Goal: Task Accomplishment & Management: Use online tool/utility

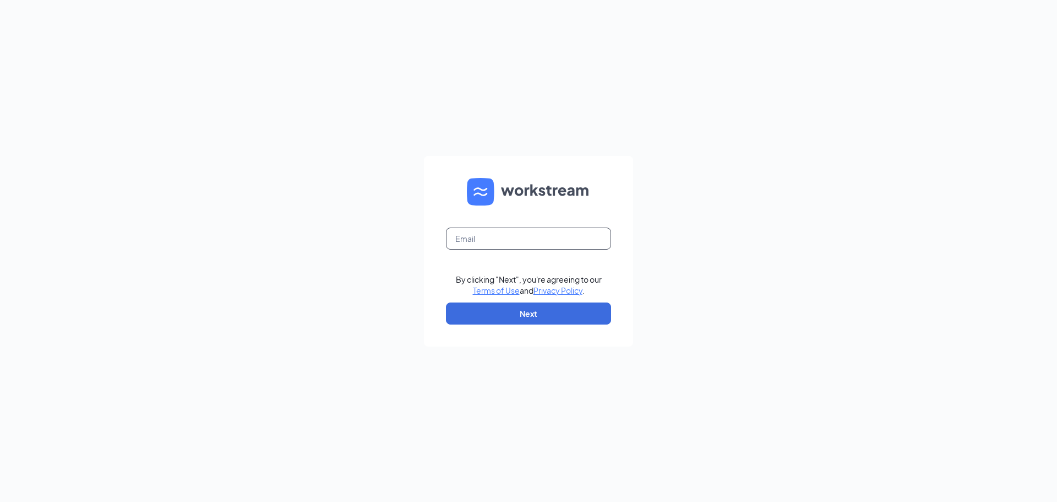
click at [481, 242] on input "text" at bounding box center [528, 238] width 165 height 22
type input "[PERSON_NAME][EMAIL_ADDRESS][PERSON_NAME][DOMAIN_NAME]"
click at [527, 310] on button "Next" at bounding box center [528, 313] width 165 height 22
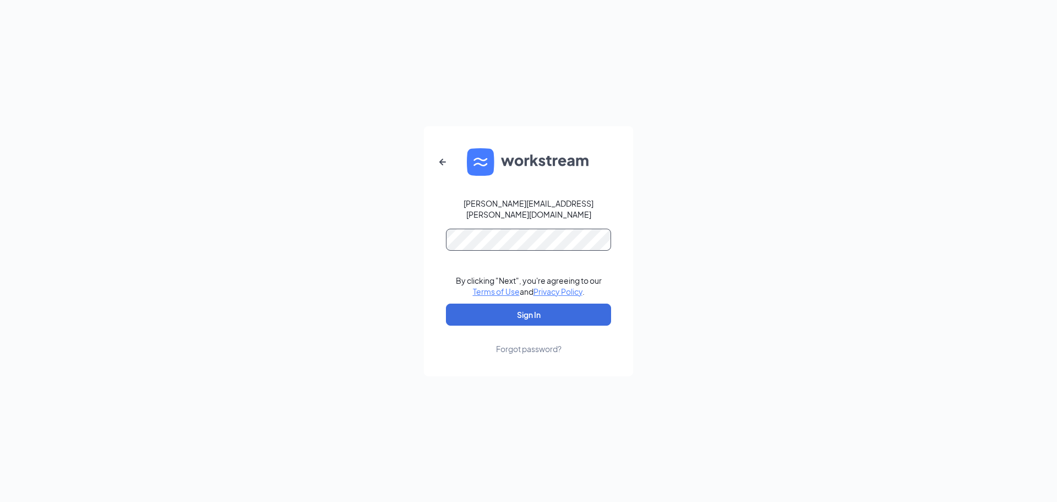
click at [446, 303] on button "Sign In" at bounding box center [528, 314] width 165 height 22
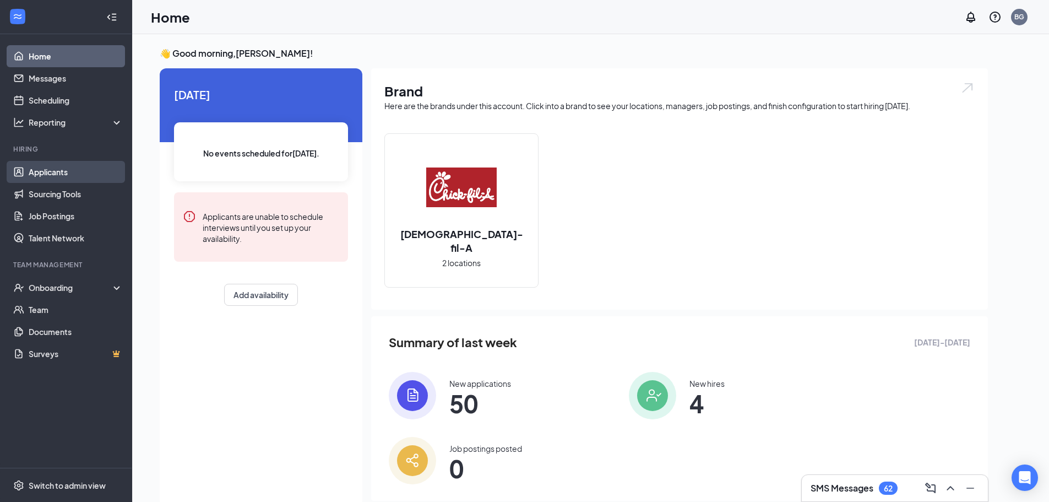
click at [47, 177] on link "Applicants" at bounding box center [76, 172] width 94 height 22
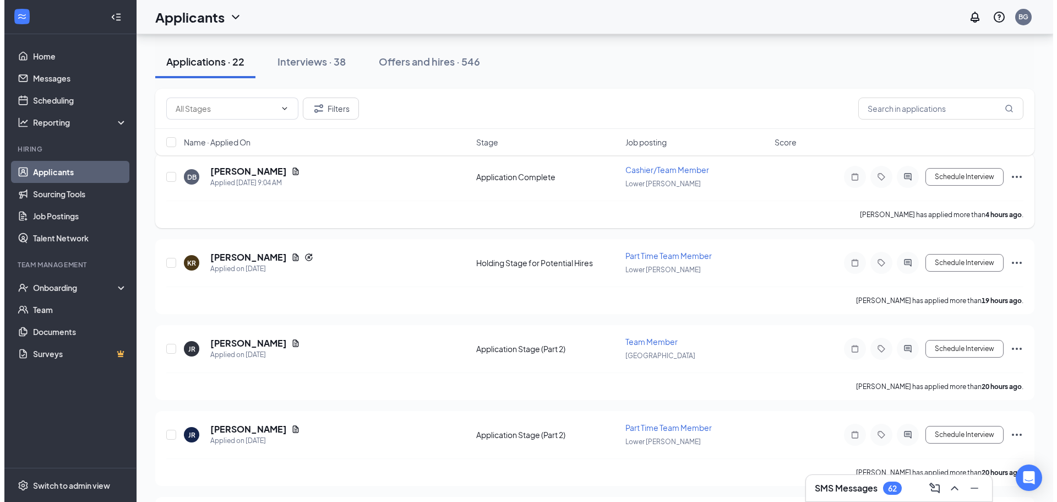
scroll to position [275, 0]
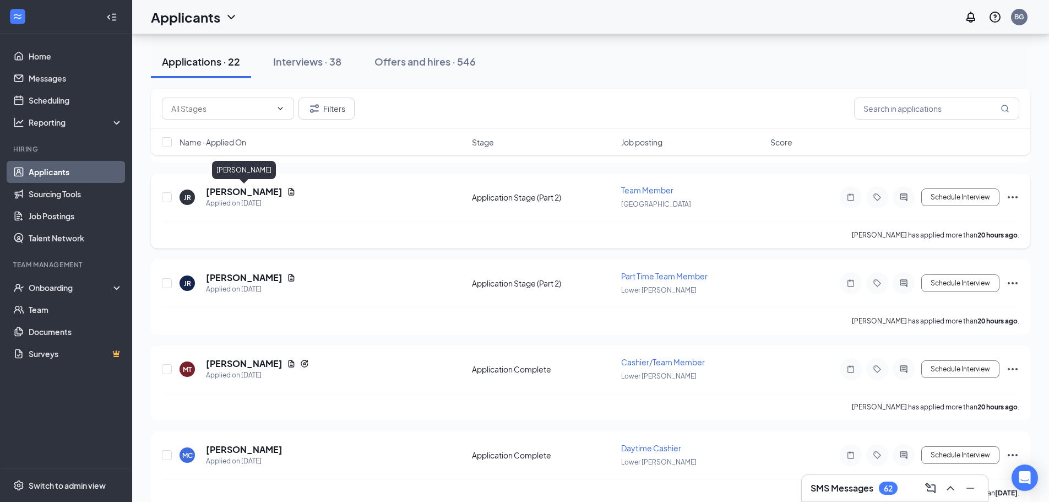
click at [228, 193] on h5 "[PERSON_NAME]" at bounding box center [244, 192] width 77 height 12
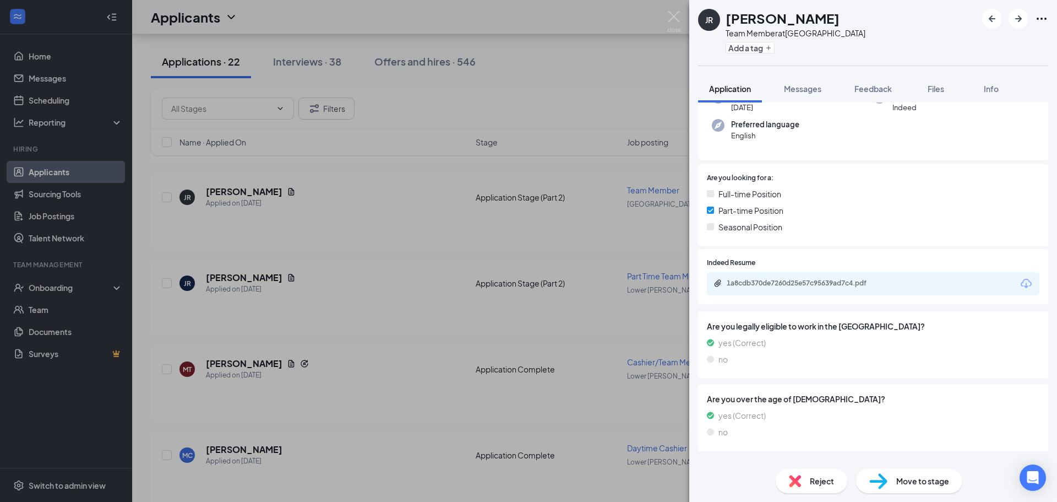
scroll to position [148, 0]
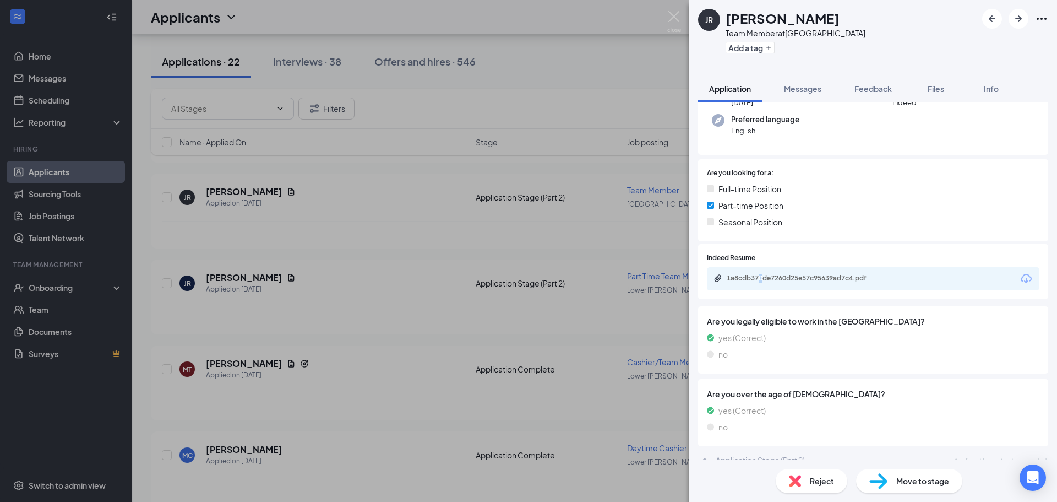
click at [760, 274] on div "1a8cdb370de7260d25e57c95639ad7c4.pdf" at bounding box center [873, 278] width 333 height 23
click at [756, 274] on div "1a8cdb370de7260d25e57c95639ad7c4.pdf" at bounding box center [804, 278] width 154 height 9
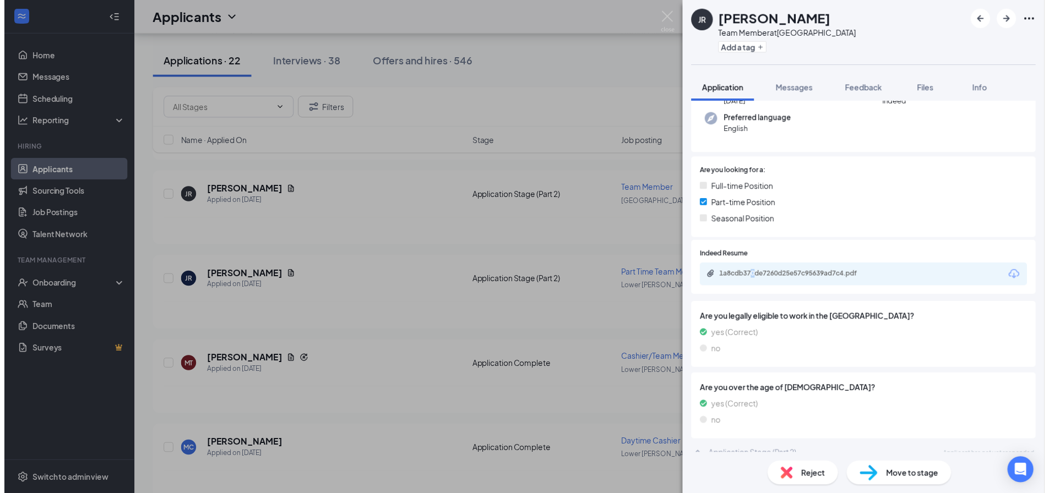
scroll to position [143, 0]
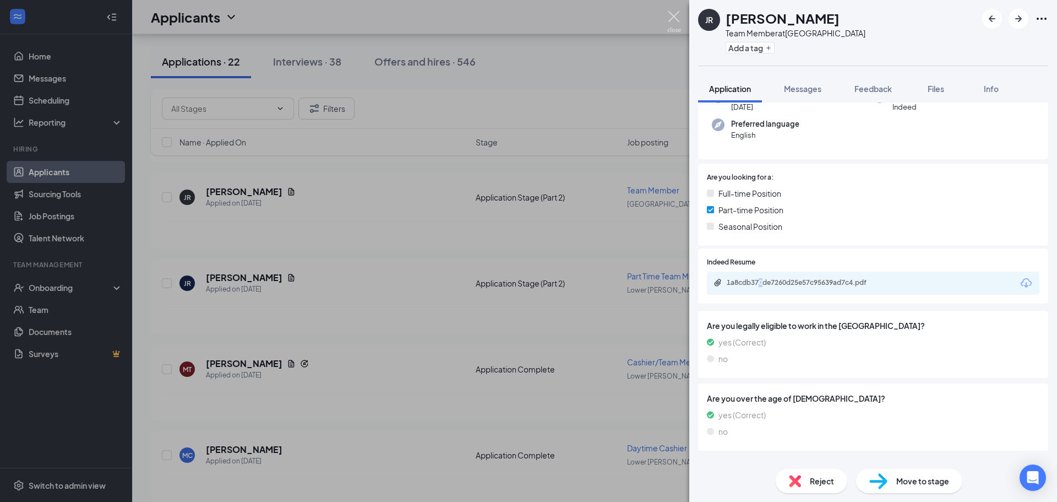
click at [675, 15] on img at bounding box center [674, 21] width 14 height 21
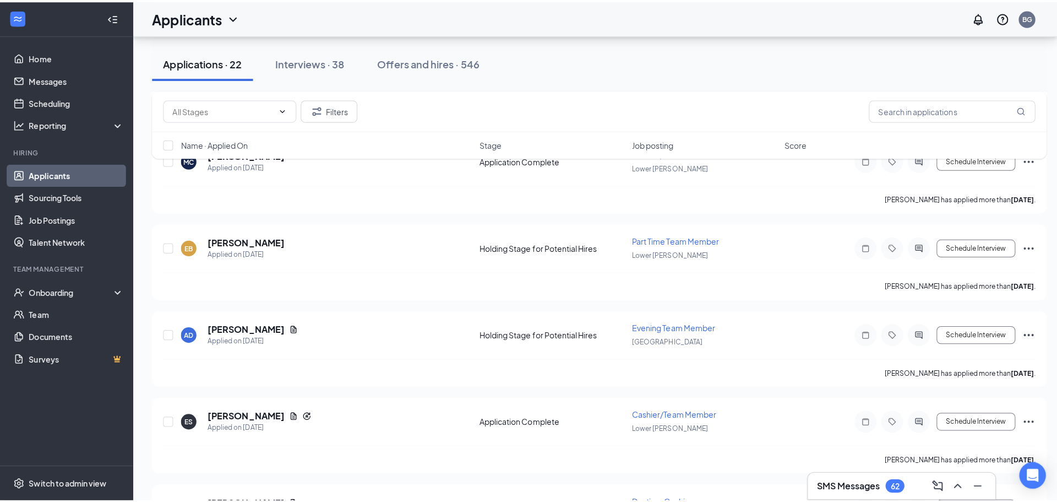
scroll to position [661, 0]
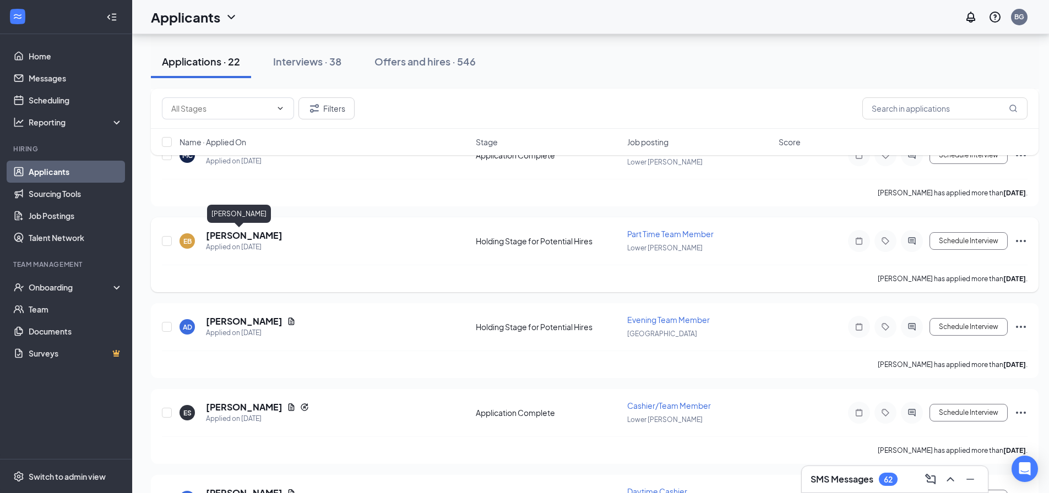
click at [216, 235] on h5 "[PERSON_NAME]" at bounding box center [244, 236] width 77 height 12
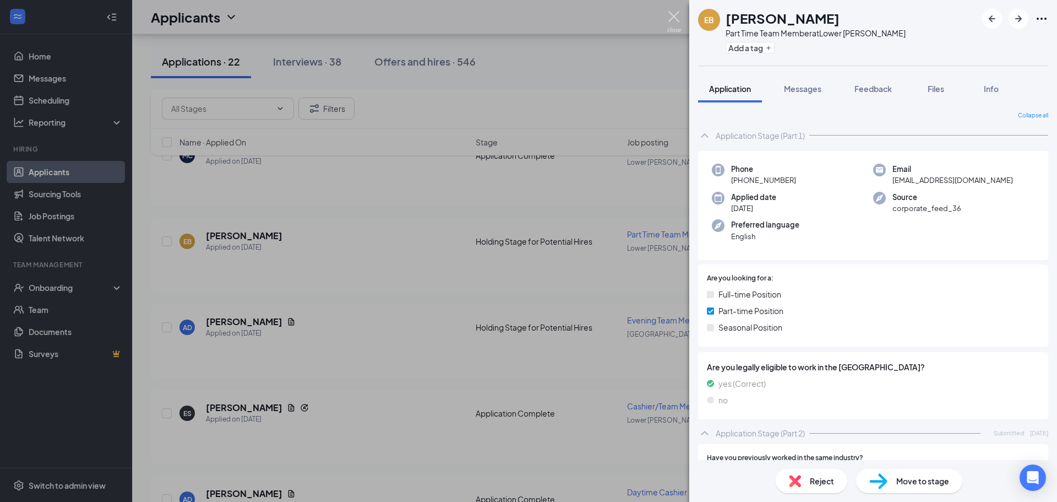
click at [674, 16] on img at bounding box center [674, 21] width 14 height 21
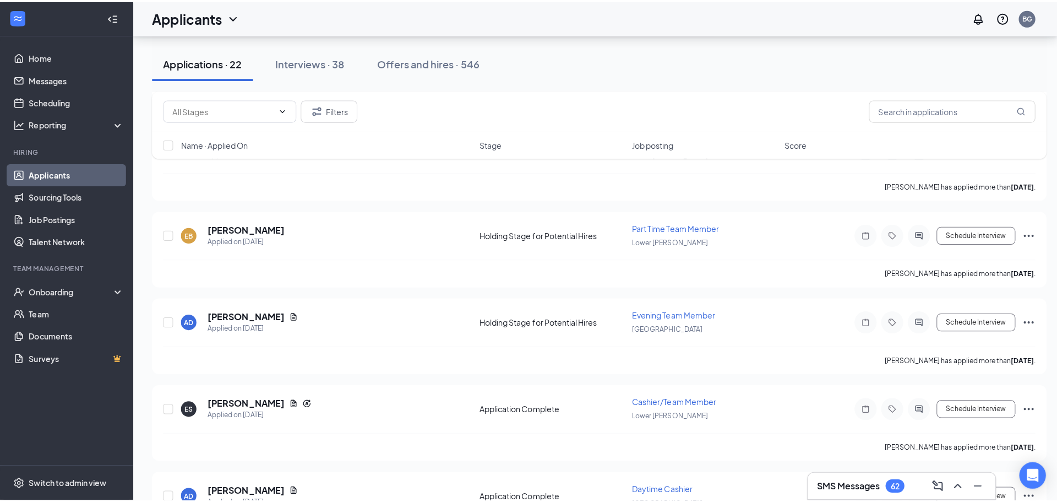
scroll to position [716, 0]
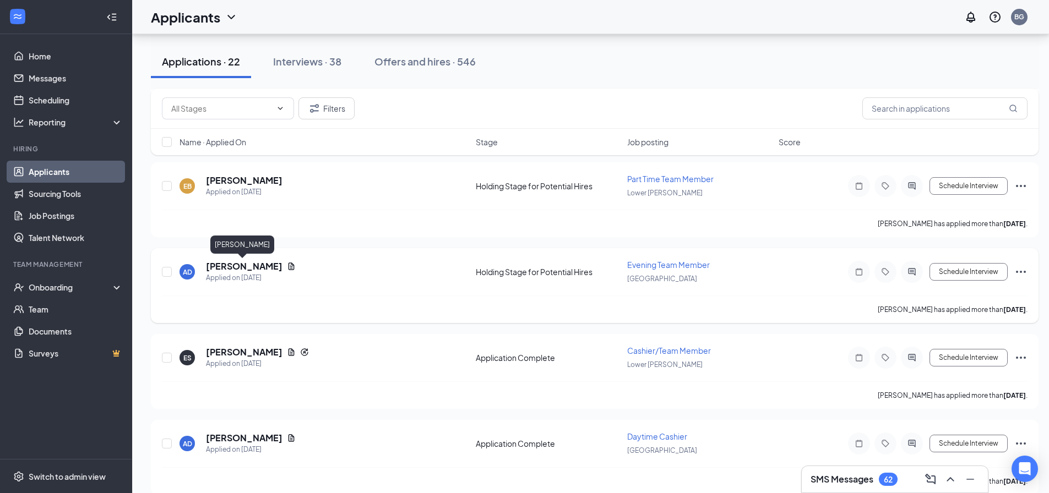
click at [231, 268] on h5 "[PERSON_NAME]" at bounding box center [244, 266] width 77 height 12
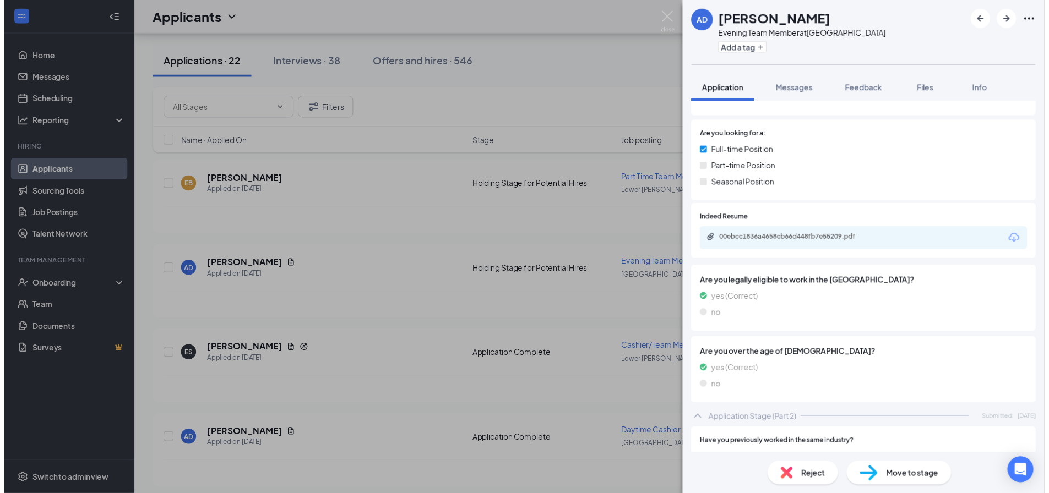
scroll to position [106, 0]
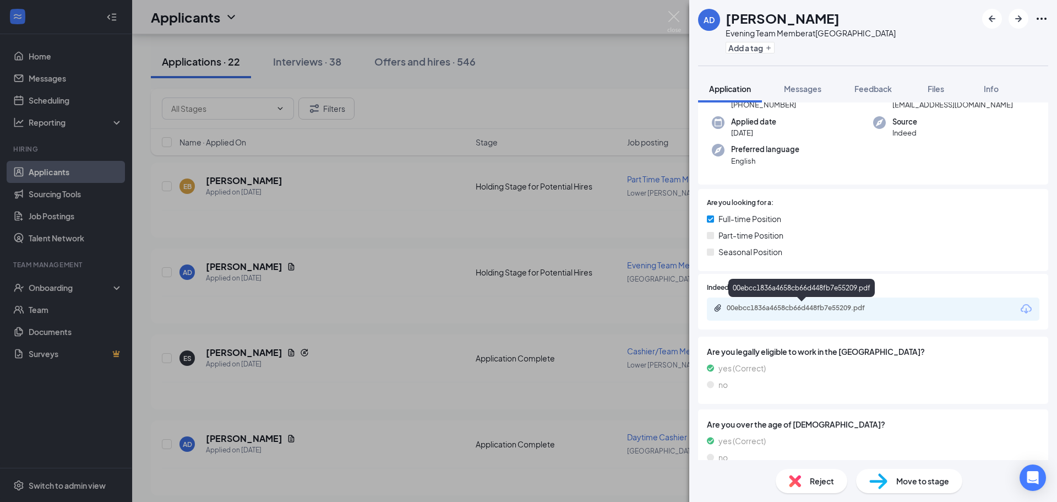
click at [766, 307] on div "00ebcc1836a4658cb66d448fb7e55209.pdf" at bounding box center [804, 307] width 154 height 9
click at [673, 17] on img at bounding box center [674, 21] width 14 height 21
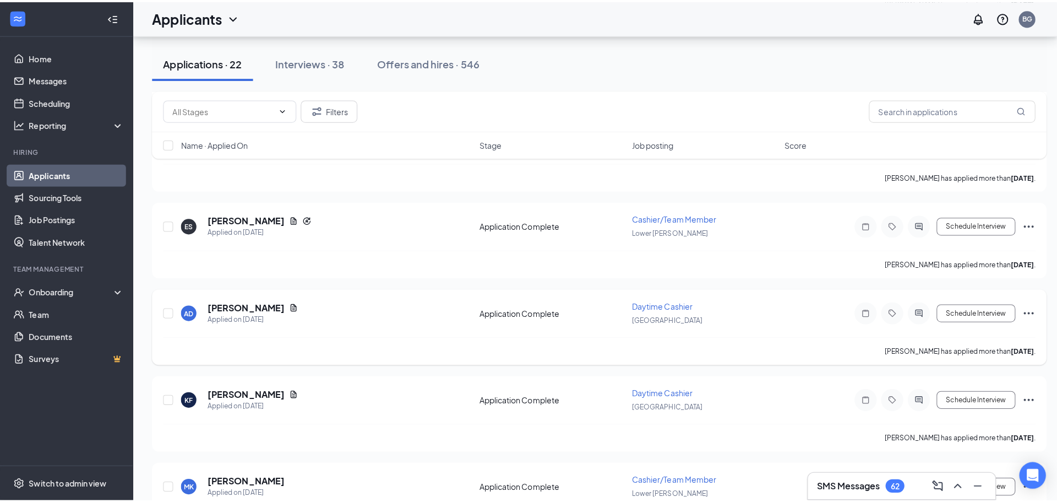
scroll to position [881, 0]
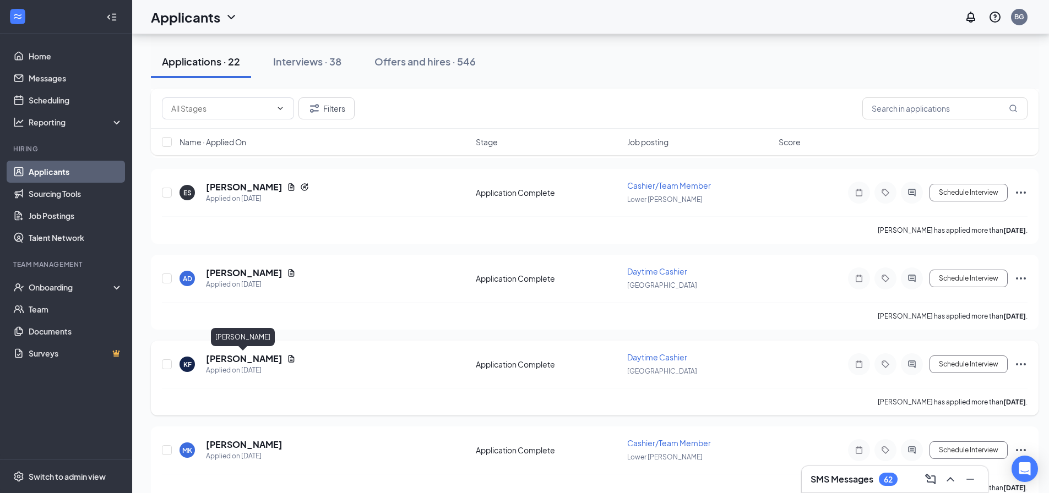
click at [224, 361] on h5 "[PERSON_NAME]" at bounding box center [244, 359] width 77 height 12
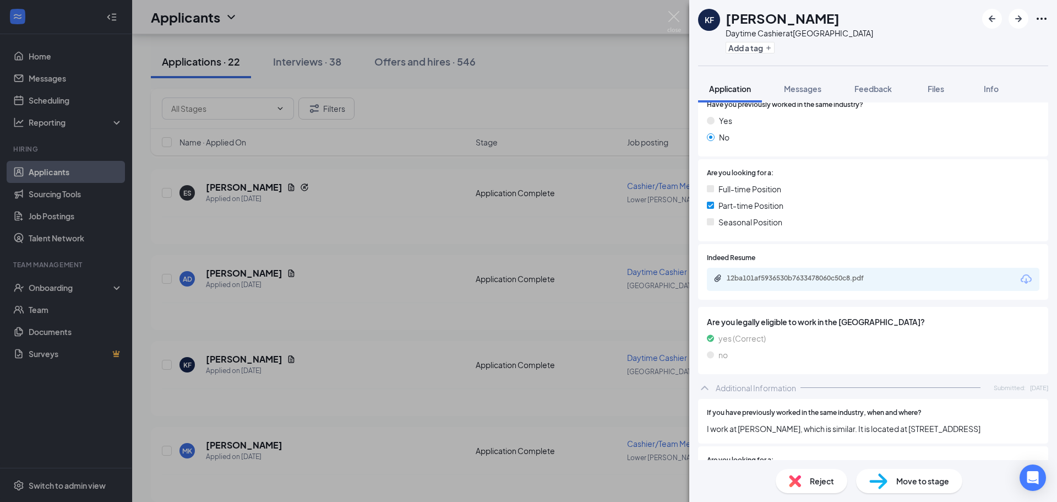
scroll to position [165, 0]
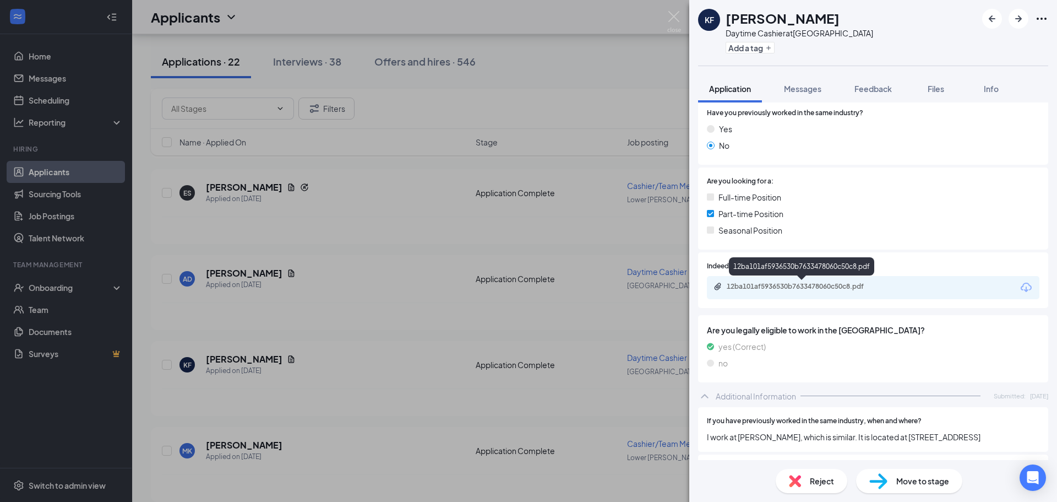
click at [747, 285] on div "12ba101af5936530b7633478060c50c8.pdf" at bounding box center [804, 286] width 154 height 9
click at [677, 18] on img at bounding box center [674, 21] width 14 height 21
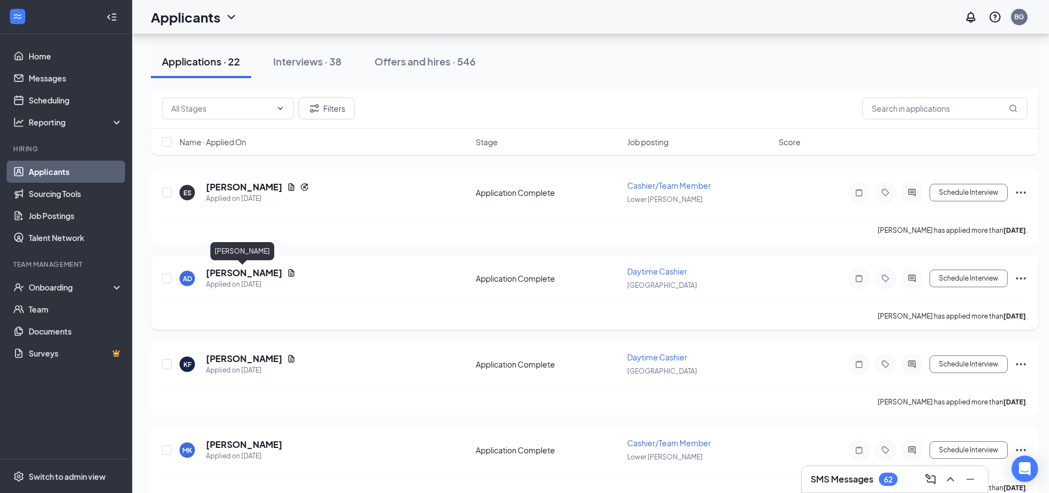
click at [223, 275] on h5 "[PERSON_NAME]" at bounding box center [244, 273] width 77 height 12
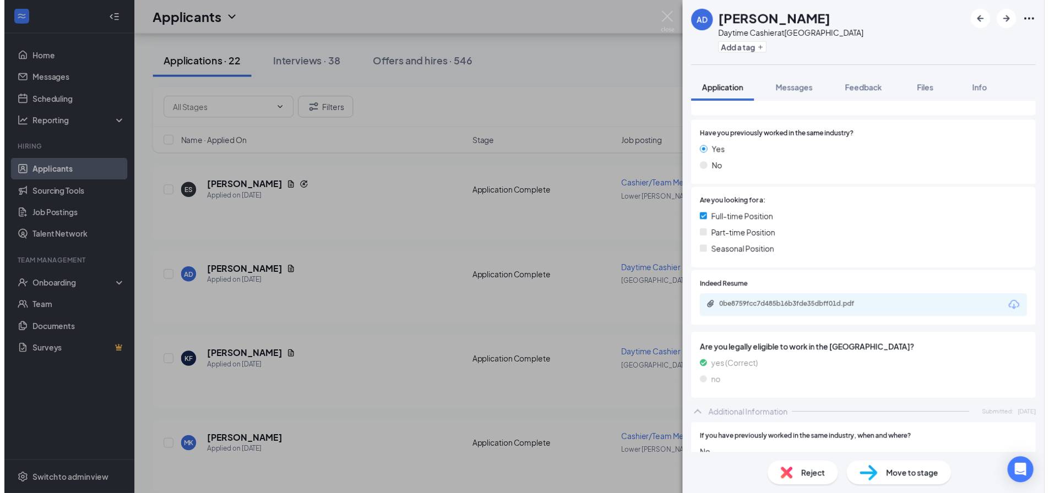
scroll to position [165, 0]
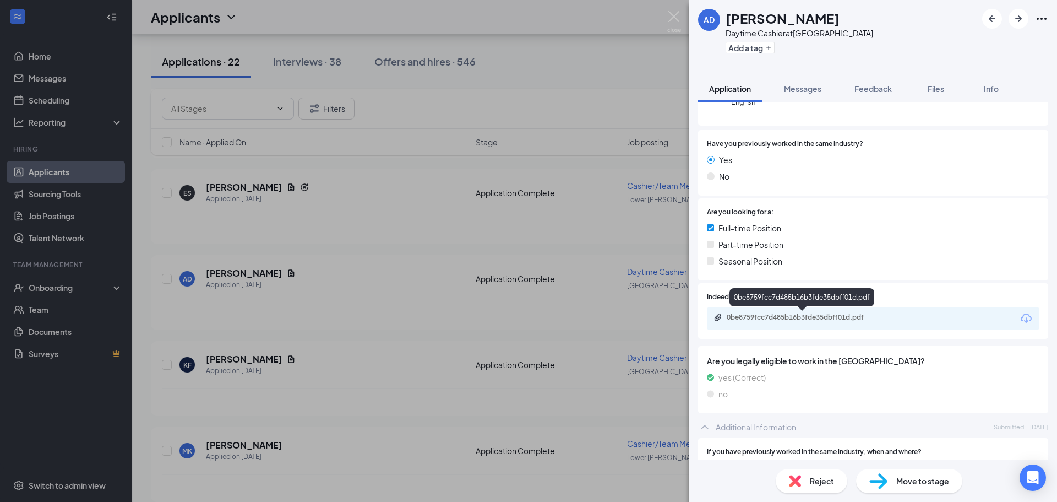
click at [742, 316] on div "0be8759fcc7d485b16b3fde35dbff01d.pdf" at bounding box center [804, 317] width 154 height 9
click at [676, 15] on img at bounding box center [674, 21] width 14 height 21
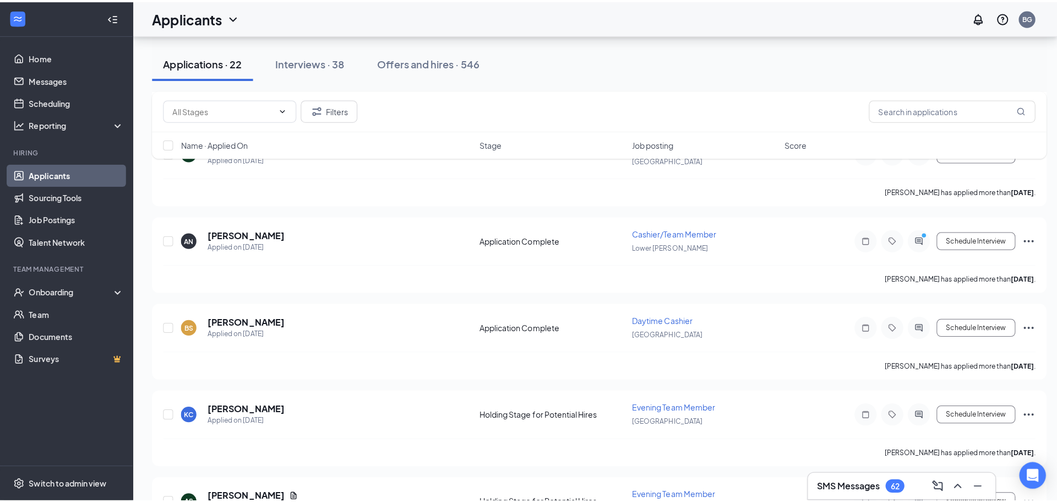
scroll to position [1376, 0]
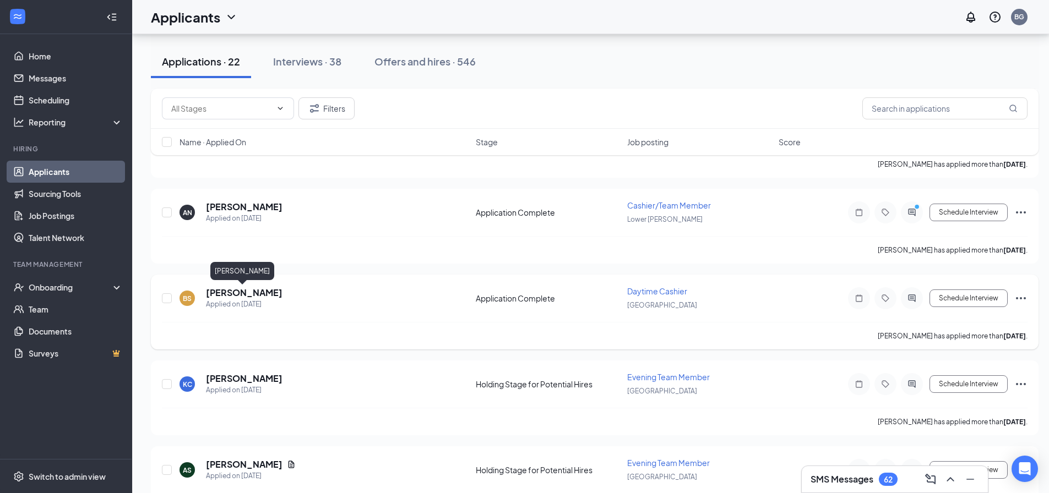
click at [218, 297] on h5 "[PERSON_NAME]" at bounding box center [244, 293] width 77 height 12
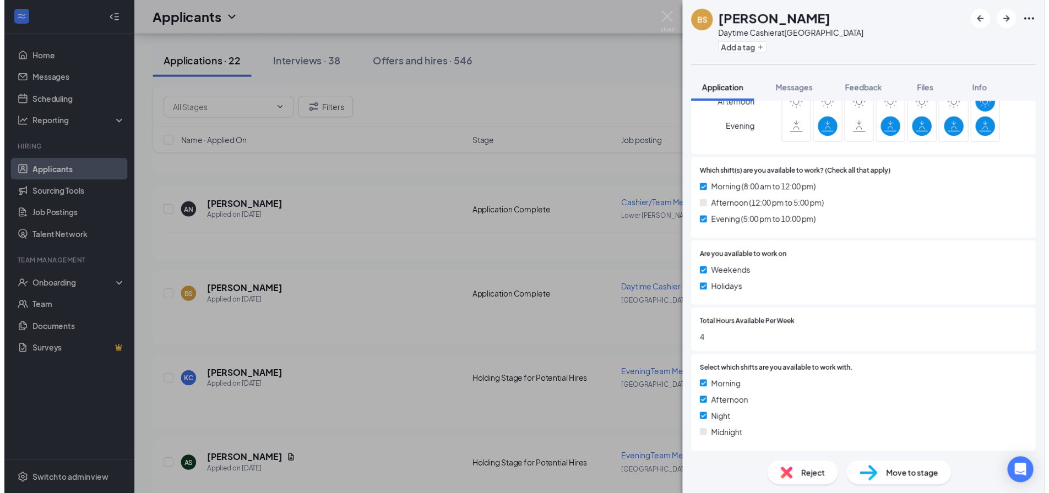
scroll to position [613, 0]
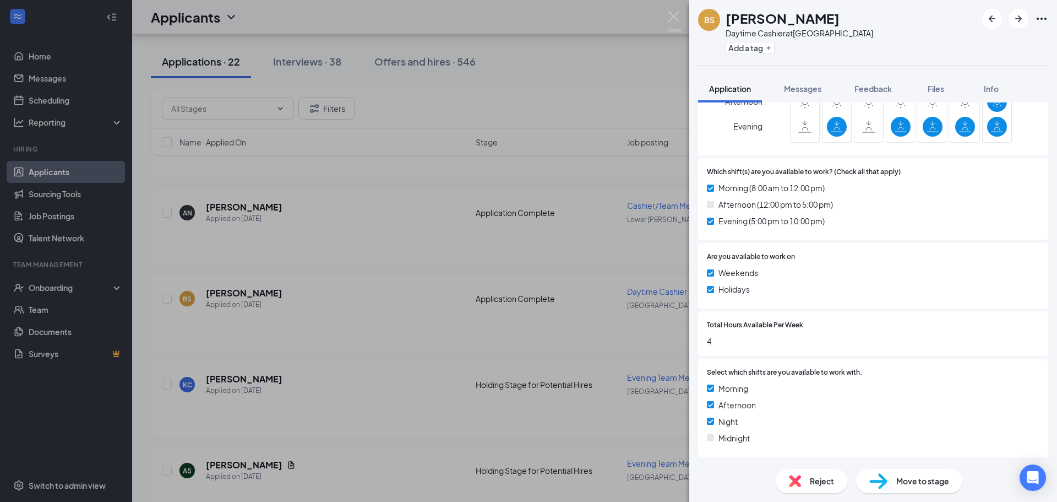
click at [668, 9] on div "BS [PERSON_NAME] Daytime Cashier at [GEOGRAPHIC_DATA] Add a tag Application Mes…" at bounding box center [528, 251] width 1057 height 502
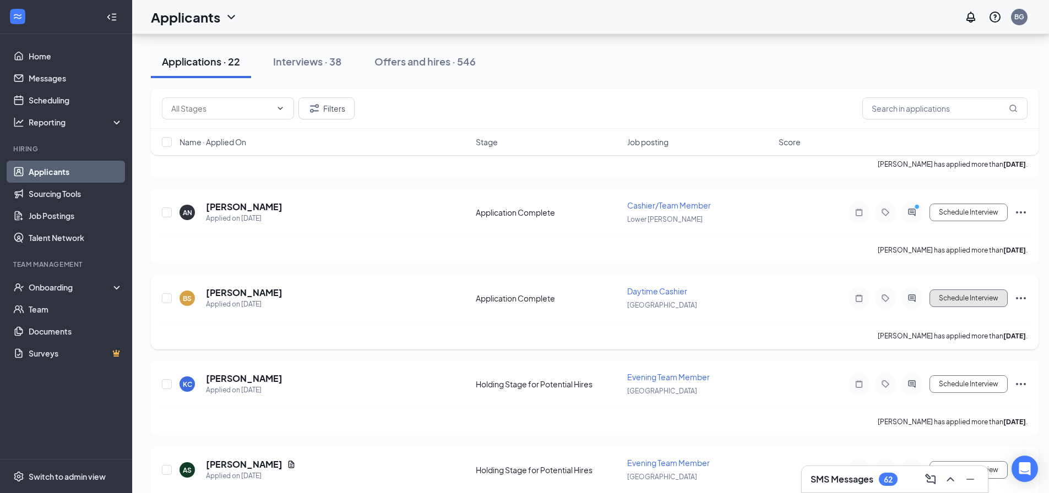
click at [957, 293] on button "Schedule Interview" at bounding box center [968, 299] width 78 height 18
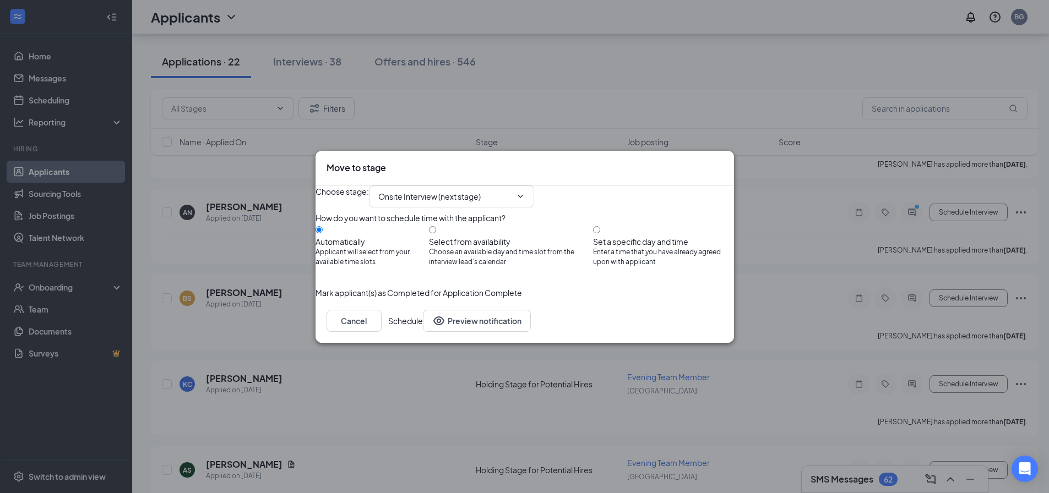
click at [423, 332] on button "Schedule" at bounding box center [405, 321] width 35 height 22
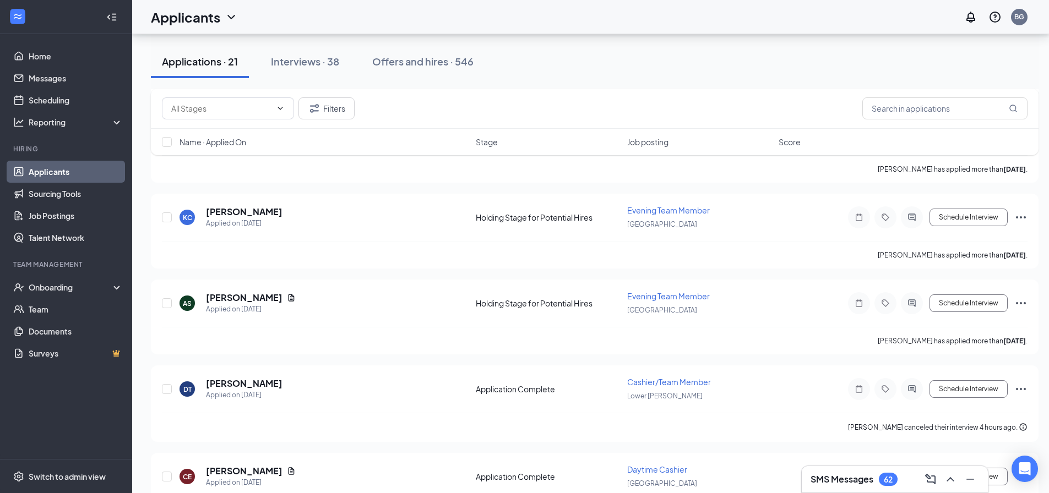
scroll to position [1594, 0]
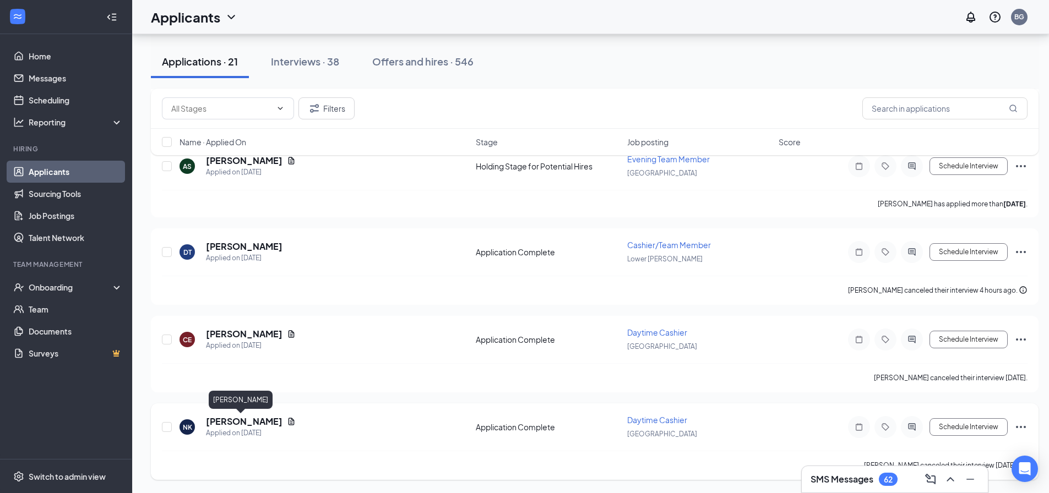
click at [219, 423] on h5 "[PERSON_NAME]" at bounding box center [244, 422] width 77 height 12
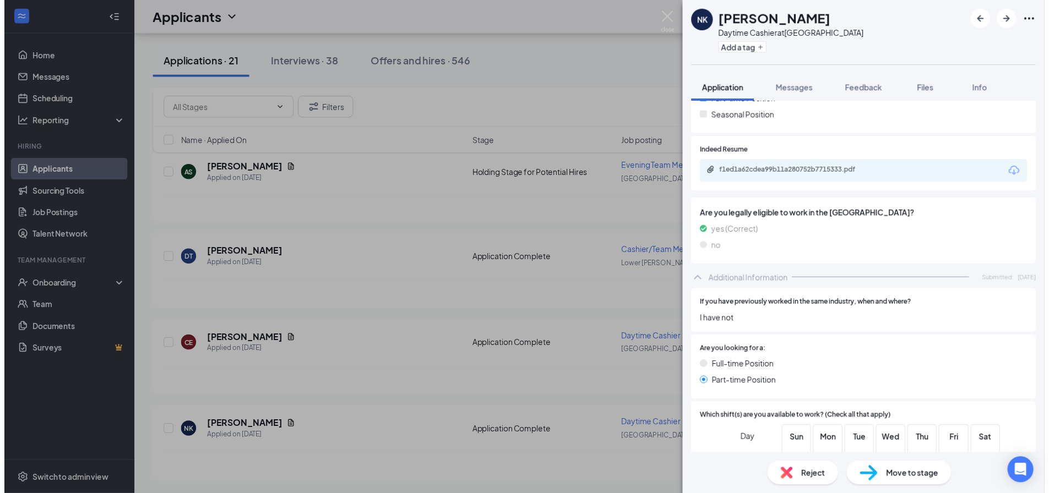
scroll to position [275, 0]
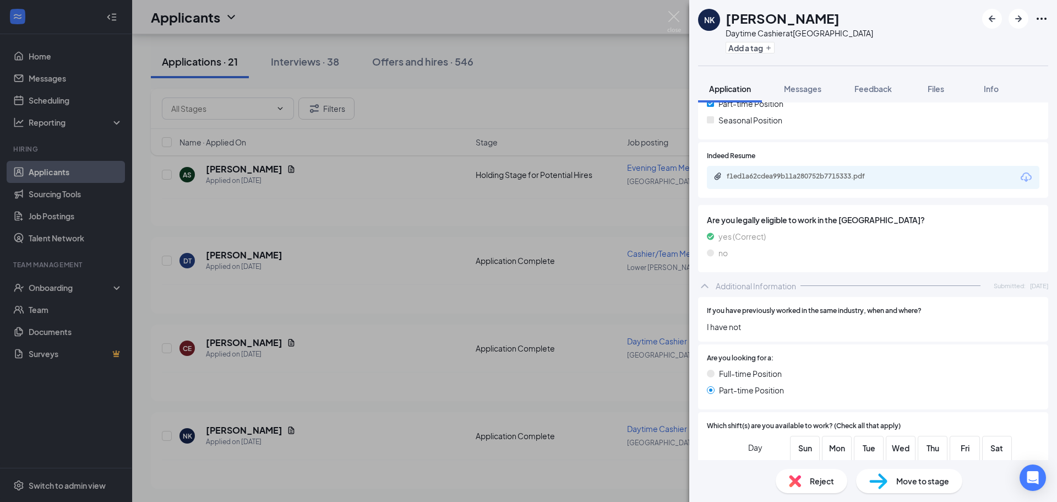
click at [772, 183] on div "f1ed1a62cdea99b11a280752b7715333.pdf" at bounding box center [873, 177] width 333 height 23
click at [771, 177] on div "f1ed1a62cdea99b11a280752b7715333.pdf" at bounding box center [804, 176] width 154 height 9
click at [672, 19] on img at bounding box center [674, 21] width 14 height 21
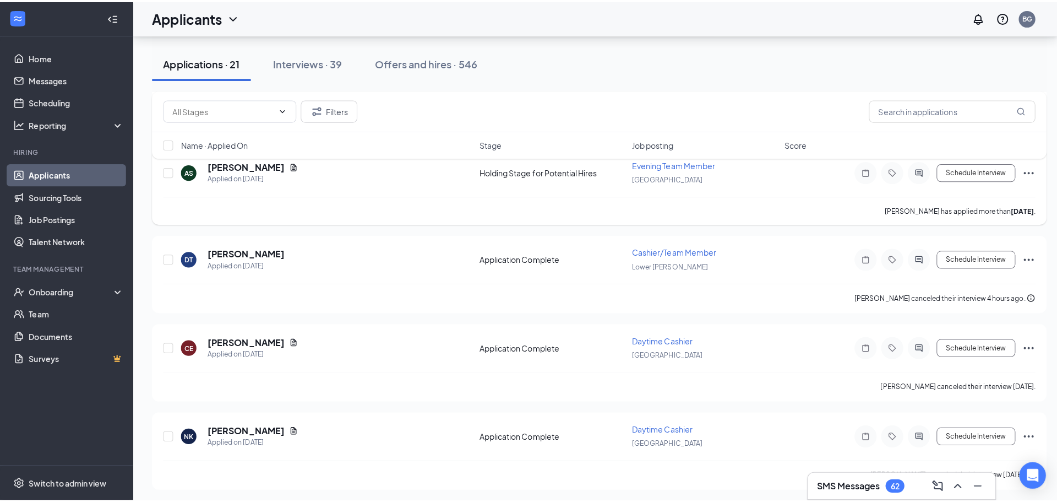
scroll to position [1594, 0]
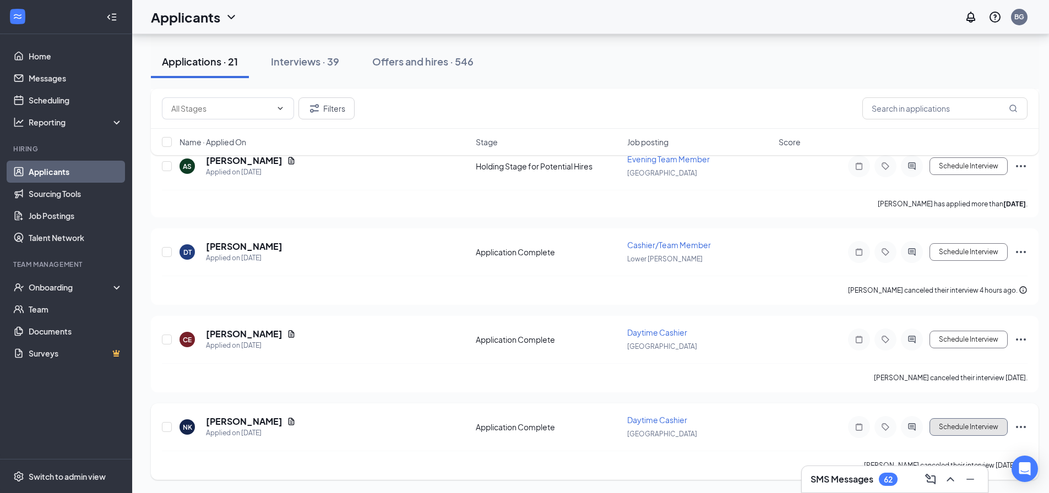
click at [979, 428] on button "Schedule Interview" at bounding box center [968, 427] width 78 height 18
type input "Onsite Interview (next stage)"
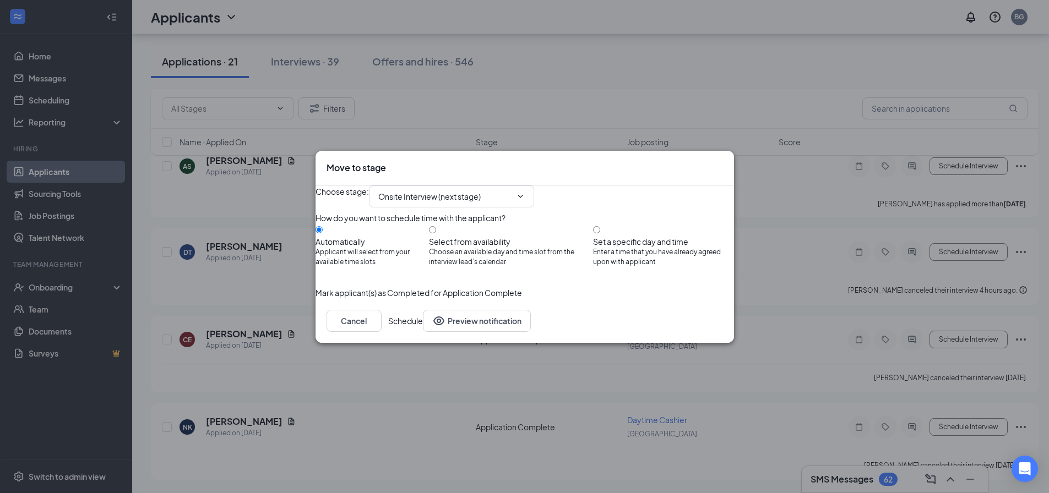
click at [423, 332] on button "Schedule" at bounding box center [405, 321] width 35 height 22
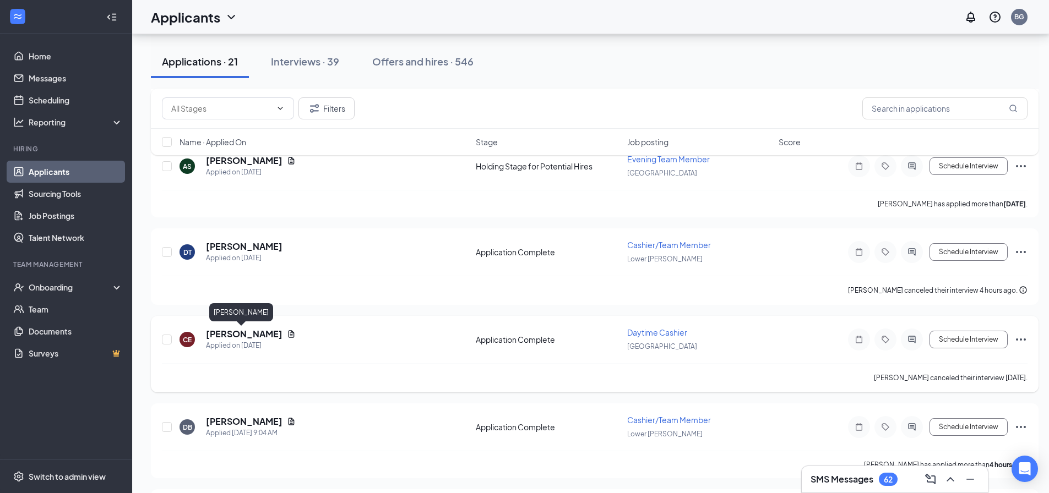
click at [215, 331] on h5 "[PERSON_NAME]" at bounding box center [244, 334] width 77 height 12
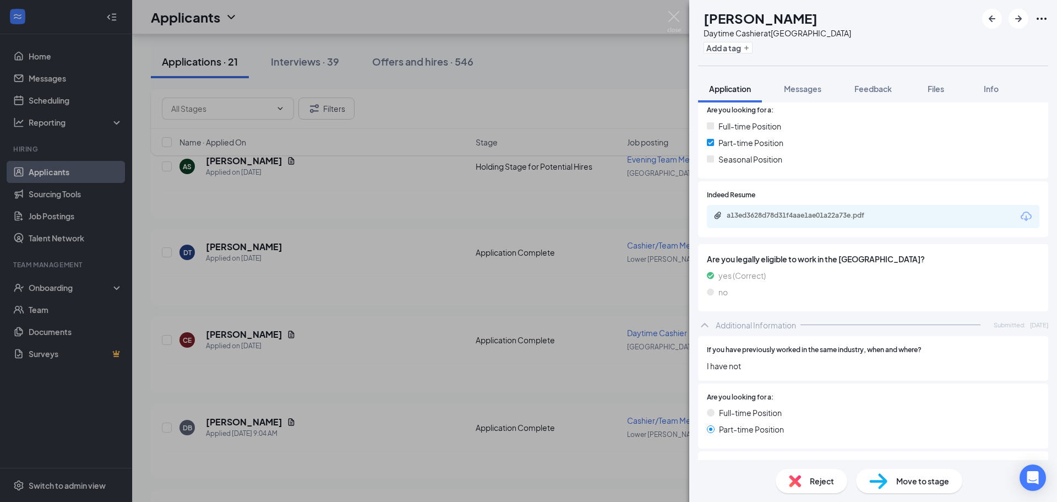
scroll to position [220, 0]
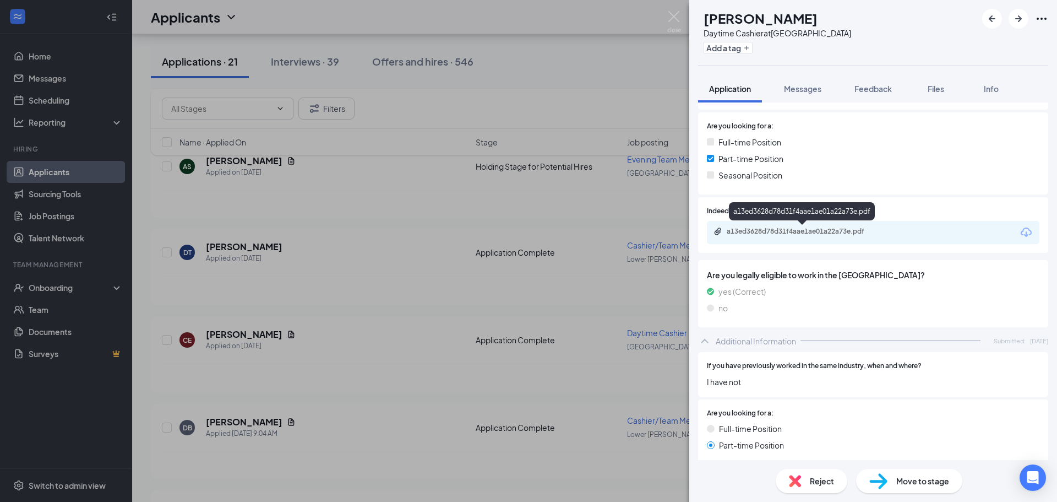
click at [767, 231] on div "a13ed3628d78d31f4aae1ae01a22a73e.pdf" at bounding box center [804, 231] width 154 height 9
